Goal: Information Seeking & Learning: Learn about a topic

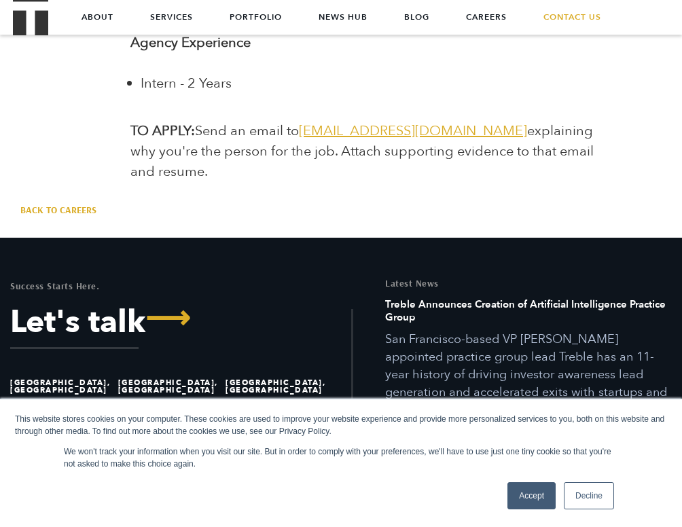
scroll to position [2533, 0]
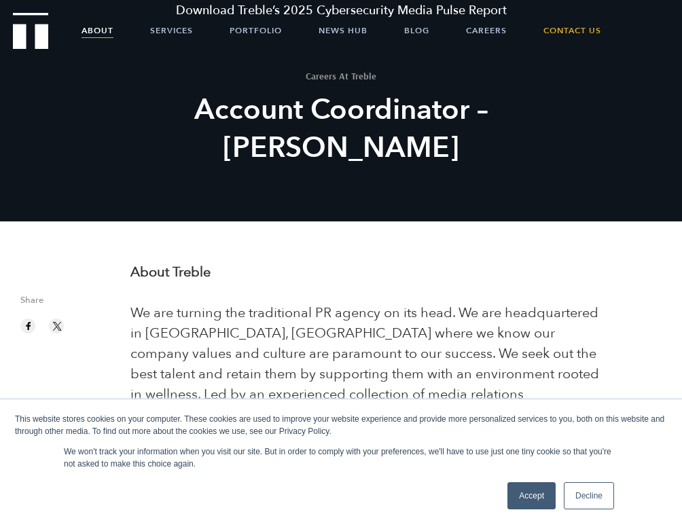
click at [99, 31] on link "About" at bounding box center [98, 31] width 32 height 34
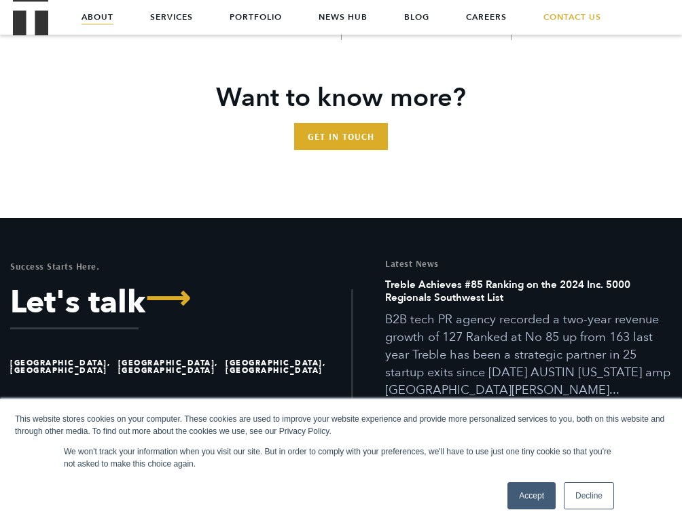
scroll to position [2928, 0]
click at [533, 499] on link "Accept" at bounding box center [532, 495] width 48 height 27
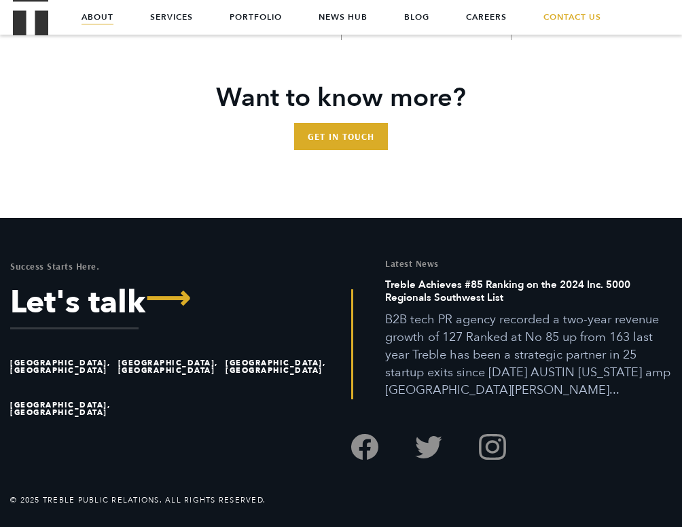
click at [39, 366] on li "[GEOGRAPHIC_DATA], [GEOGRAPHIC_DATA]" at bounding box center [61, 367] width 102 height 42
click at [49, 361] on li "[GEOGRAPHIC_DATA], [GEOGRAPHIC_DATA]" at bounding box center [61, 367] width 102 height 42
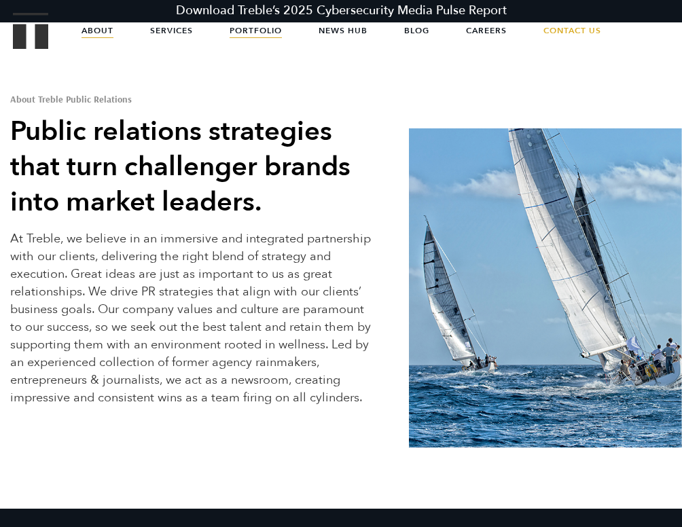
scroll to position [0, 0]
click at [262, 32] on link "Portfolio" at bounding box center [256, 31] width 52 height 34
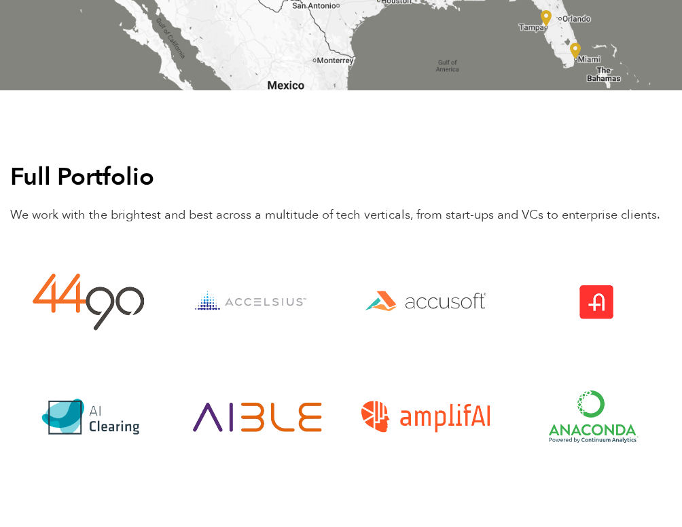
scroll to position [2595, 0]
